Goal: Task Accomplishment & Management: Use online tool/utility

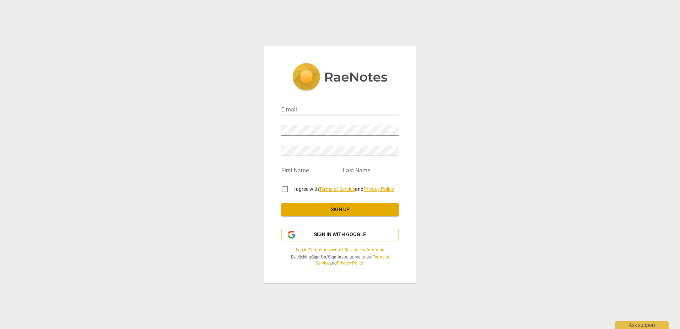
type input "[EMAIL_ADDRESS][DOMAIN_NAME]"
click at [309, 171] on input "text" at bounding box center [309, 171] width 56 height 10
type input "[PERSON_NAME]"
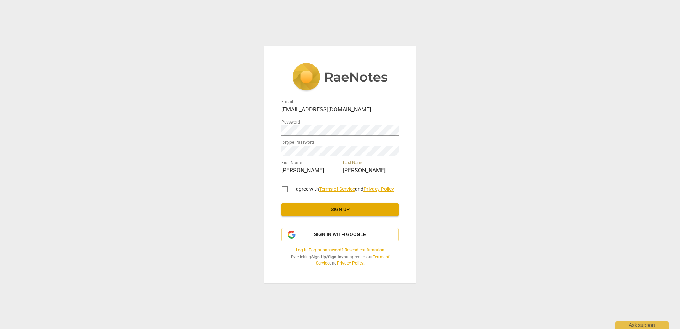
type input "[PERSON_NAME]"
click at [283, 189] on input "I agree with Terms of Service and Privacy Policy" at bounding box center [284, 188] width 17 height 17
checkbox input "true"
click at [349, 237] on span "Sign in with Google" at bounding box center [340, 234] width 52 height 7
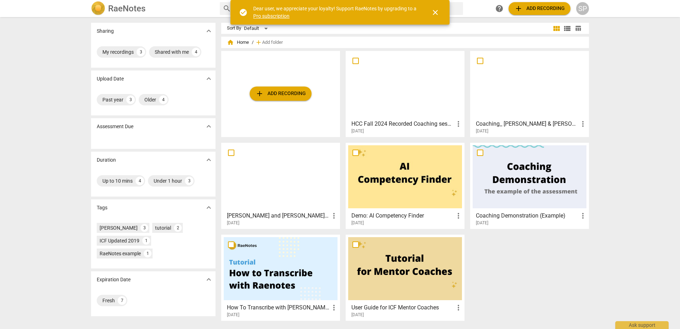
click at [278, 96] on span "add Add recording" at bounding box center [280, 93] width 50 height 9
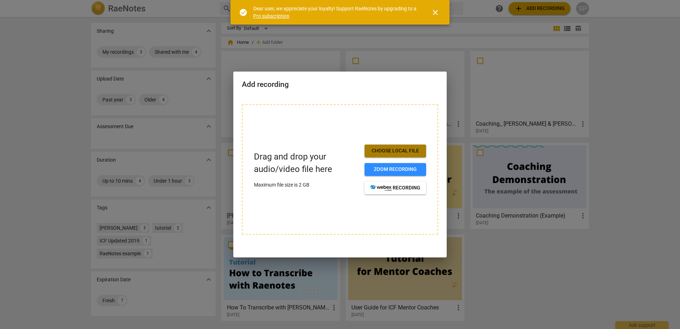
click at [396, 150] on span "Choose local file" at bounding box center [395, 150] width 50 height 7
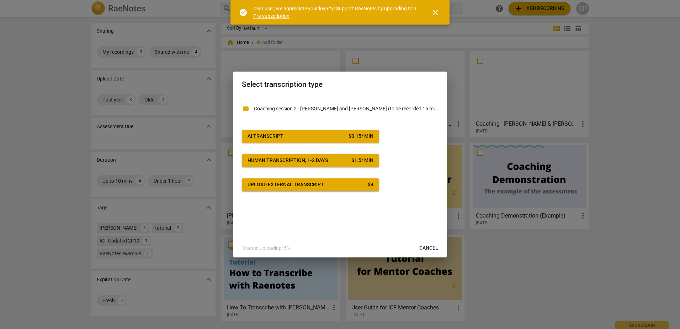
click at [340, 135] on span "AI Transcript $ 0.15 / min" at bounding box center [311, 136] width 126 height 7
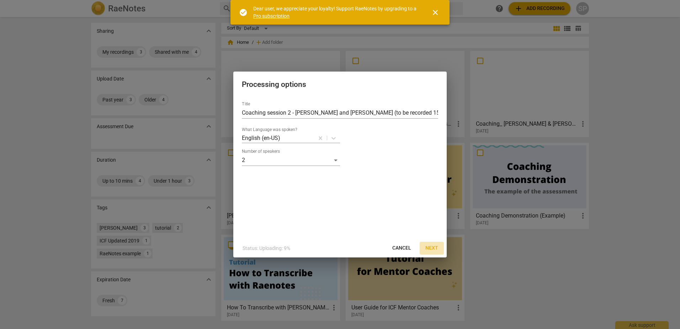
click at [437, 249] on span "Next" at bounding box center [431, 247] width 13 height 7
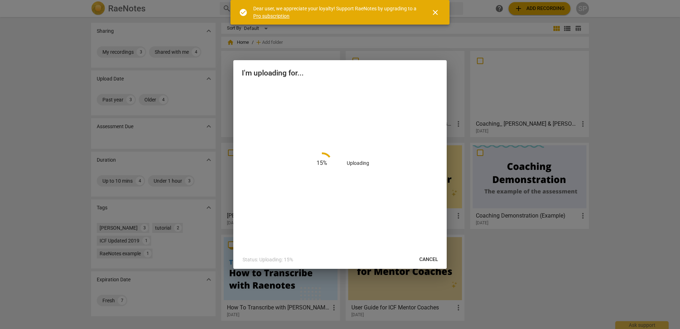
click at [436, 9] on span "close" at bounding box center [435, 12] width 9 height 9
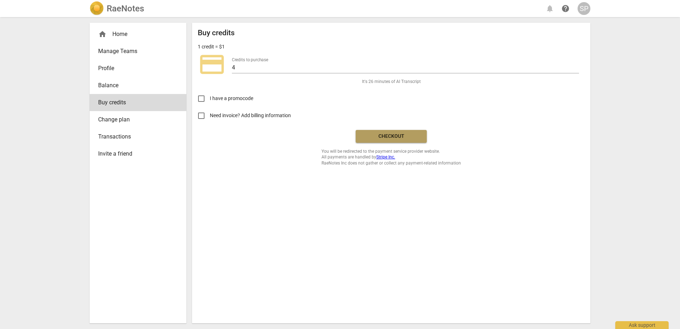
click at [384, 133] on span "Checkout" at bounding box center [391, 136] width 60 height 7
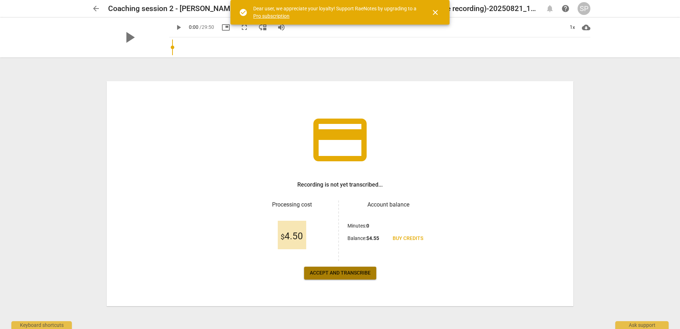
click at [342, 273] on span "Accept and transcribe" at bounding box center [340, 272] width 61 height 7
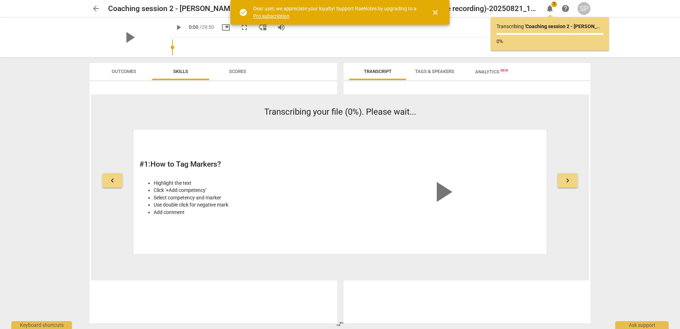
click at [436, 15] on span "close" at bounding box center [435, 12] width 9 height 9
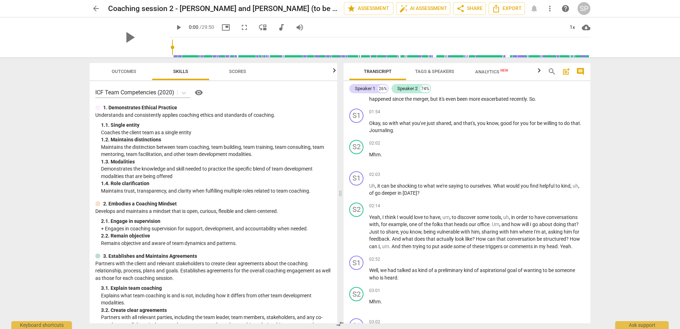
scroll to position [266, 0]
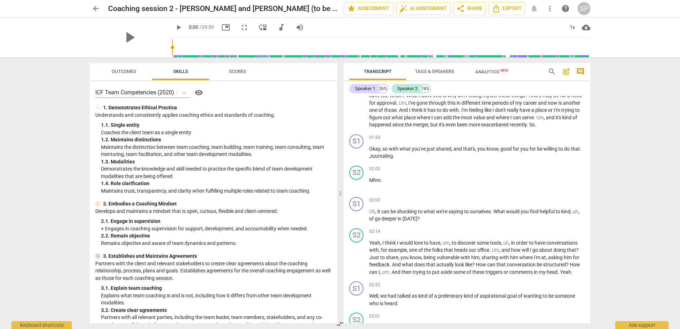
click at [638, 93] on div "arrow_back Coaching session 2 - [PERSON_NAME] and [PERSON_NAME] (to be recorded…" at bounding box center [340, 164] width 680 height 329
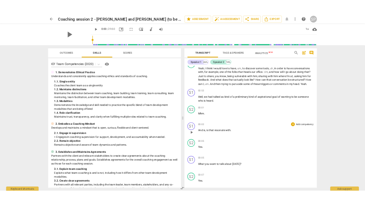
scroll to position [444, 0]
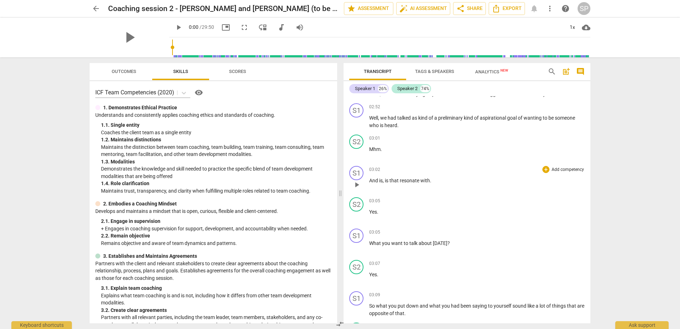
click at [386, 183] on span "is" at bounding box center [387, 180] width 5 height 6
click at [585, 28] on span "cloud_download" at bounding box center [586, 27] width 9 height 9
click at [617, 82] on div at bounding box center [340, 164] width 680 height 329
click at [623, 246] on div "arrow_back Coaching session 2 - Rachel and Sue (to be recorded 15 minute prep, …" at bounding box center [340, 164] width 680 height 329
click at [548, 8] on span "more_vert" at bounding box center [550, 8] width 9 height 9
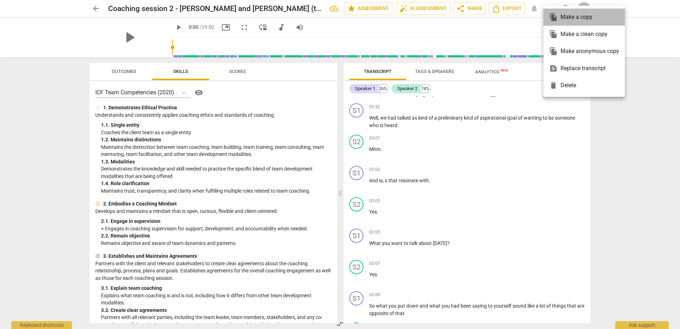
click at [570, 17] on div "file_copy Make a copy" at bounding box center [584, 17] width 70 height 17
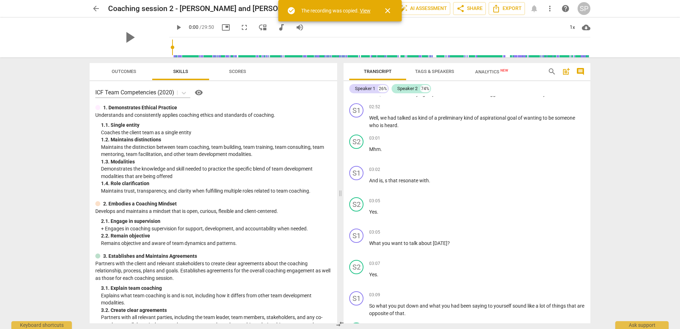
click at [389, 11] on span "close" at bounding box center [387, 10] width 9 height 9
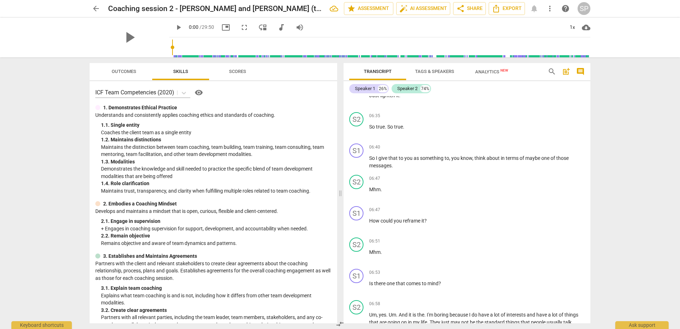
scroll to position [1262, 0]
click at [381, 72] on span "Transcript" at bounding box center [378, 71] width 28 height 5
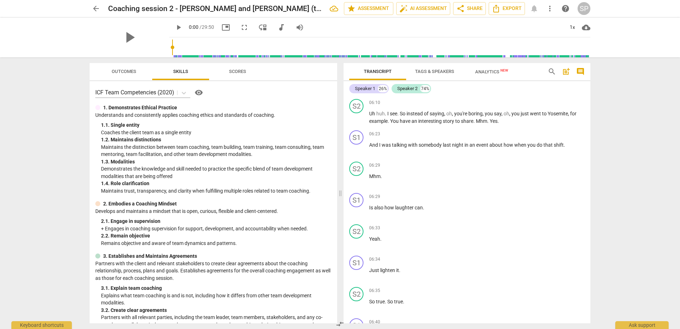
scroll to position [1084, 0]
click at [97, 8] on span "arrow_back" at bounding box center [96, 8] width 9 height 9
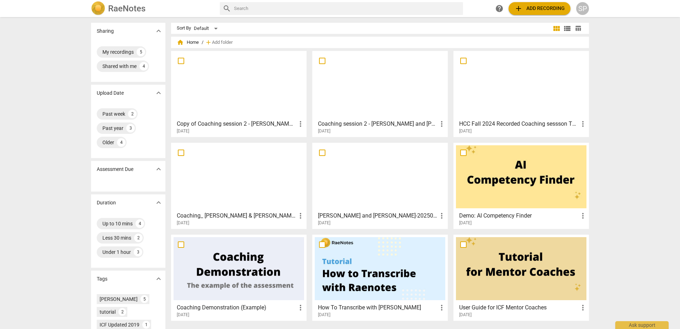
click at [397, 125] on h3 "Coaching session 2 - Rachel and Sue (to be recorded 15 minute prep, 30 minute r…" at bounding box center [377, 123] width 119 height 9
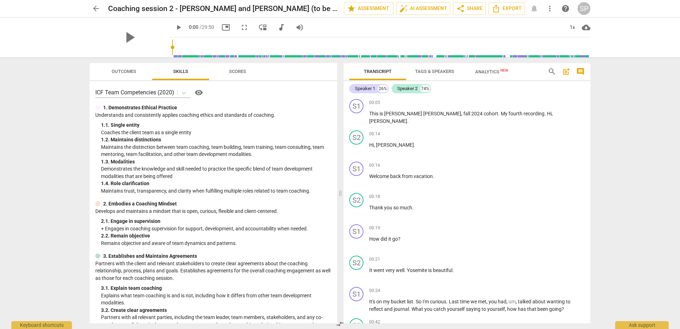
click at [433, 71] on span "Tags & Speakers" at bounding box center [434, 71] width 39 height 5
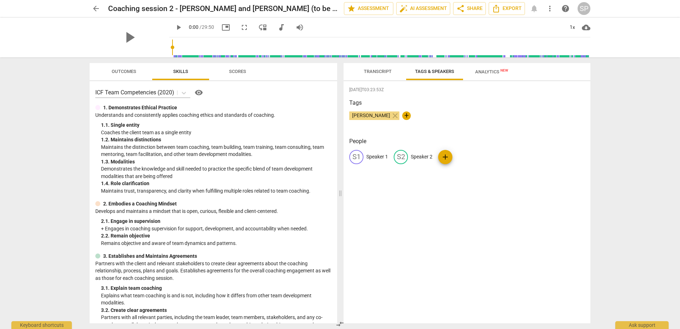
click at [385, 72] on span "Transcript" at bounding box center [378, 71] width 28 height 5
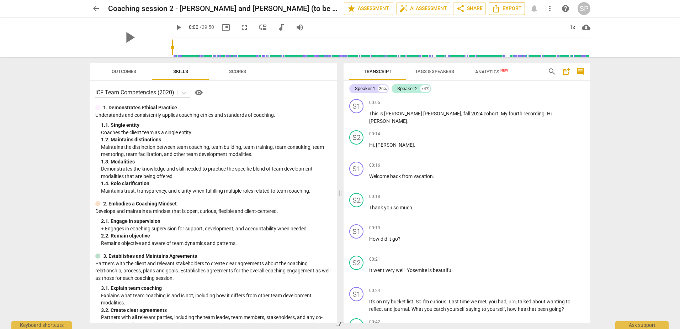
click at [502, 9] on span "Export" at bounding box center [507, 8] width 30 height 9
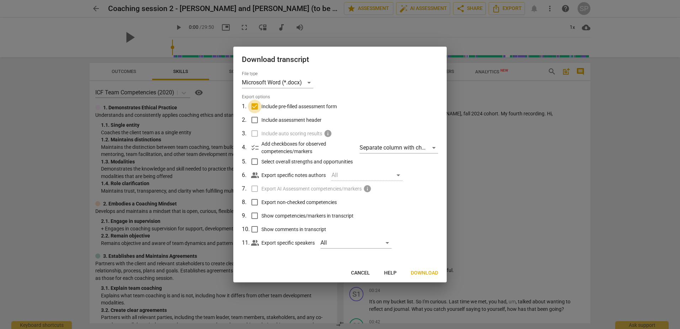
click at [253, 105] on input "Include pre-filled assessment form" at bounding box center [255, 107] width 14 height 14
checkbox input "false"
click at [430, 273] on span "Download" at bounding box center [424, 272] width 27 height 7
